Goal: Find specific page/section: Find specific page/section

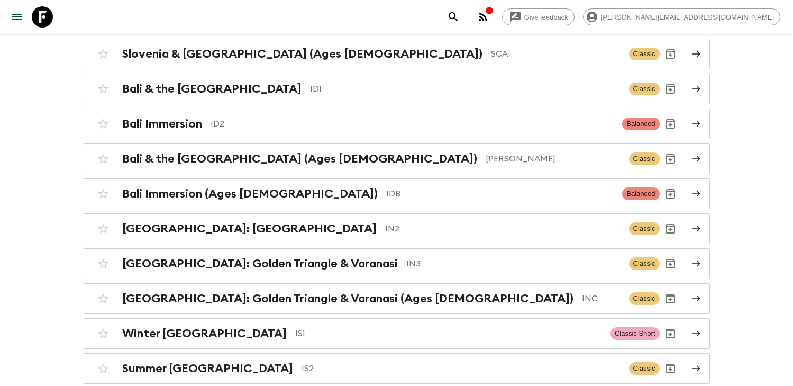
scroll to position [1990, 0]
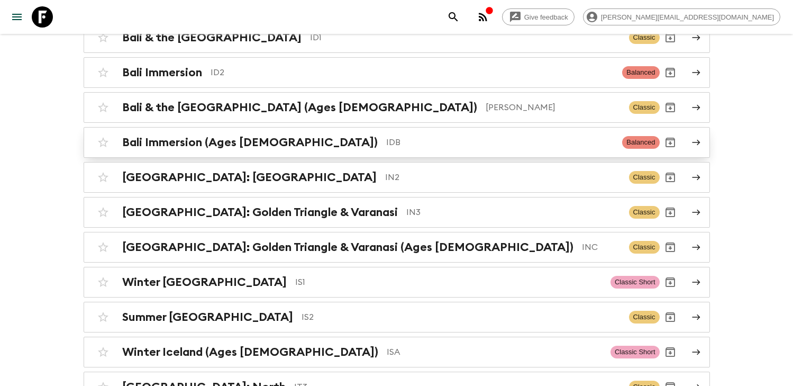
click at [386, 136] on p "IDB" at bounding box center [500, 142] width 228 height 13
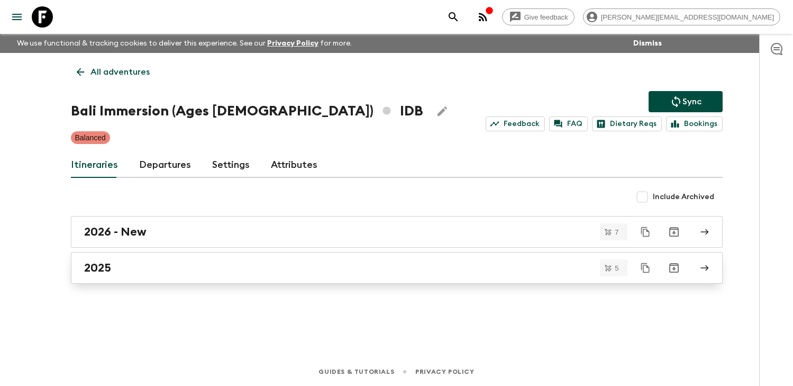
click at [204, 270] on div "2025" at bounding box center [386, 268] width 605 height 14
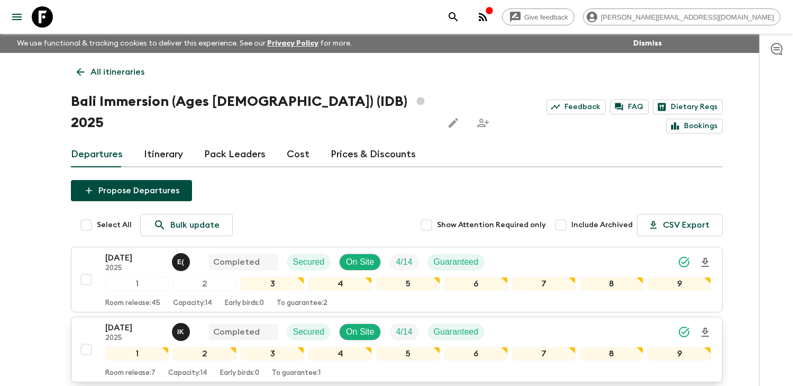
click at [142, 334] on p "2025" at bounding box center [134, 338] width 58 height 8
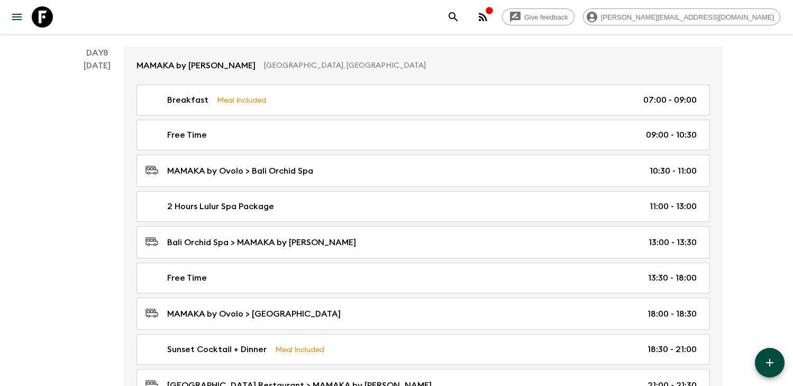
scroll to position [2728, 0]
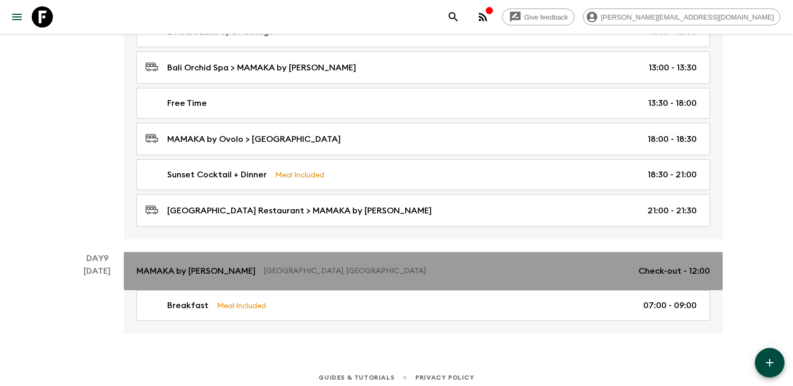
click at [279, 252] on link "MAMAKA by [PERSON_NAME], [GEOGRAPHIC_DATA] Check-out - 12:00" at bounding box center [423, 271] width 599 height 38
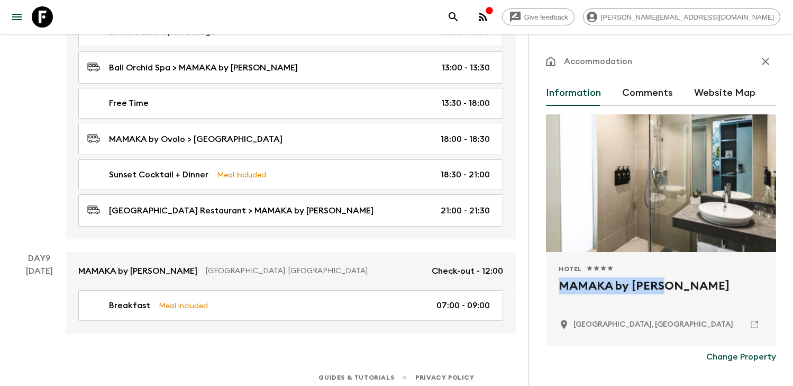
drag, startPoint x: 669, startPoint y: 286, endPoint x: 553, endPoint y: 293, distance: 116.1
click at [553, 293] on div "Hotel 1 Star 2 Stars 3 Stars 4 Stars 5 Stars MAMAKA by [PERSON_NAME], [GEOGRAPH…" at bounding box center [661, 299] width 230 height 94
copy h2 "MAMAKA by [PERSON_NAME]"
